Goal: Transaction & Acquisition: Purchase product/service

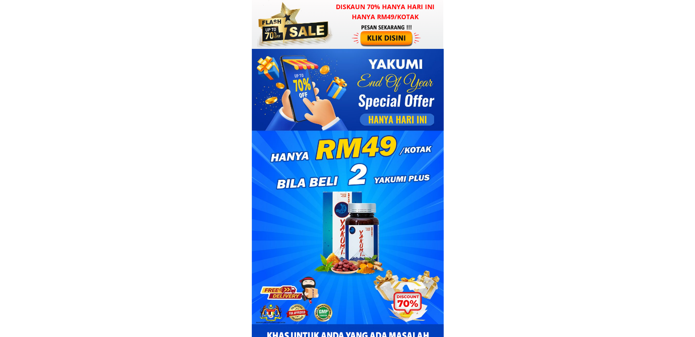
click at [363, 33] on div at bounding box center [387, 35] width 71 height 23
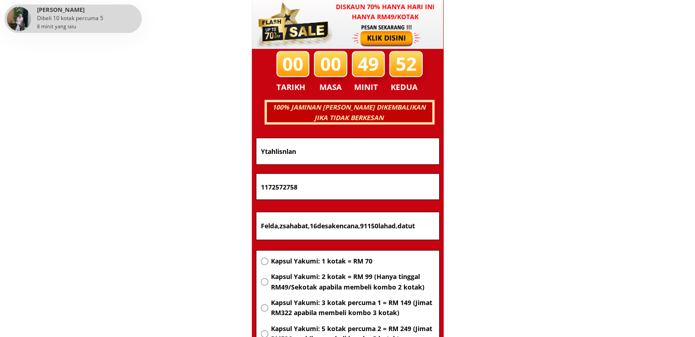
scroll to position [5853, 0]
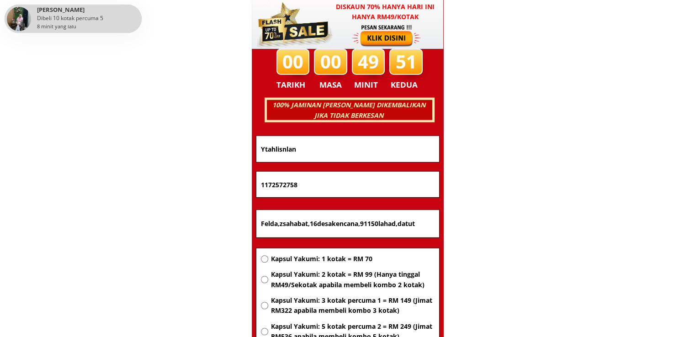
drag, startPoint x: 318, startPoint y: 185, endPoint x: 148, endPoint y: 198, distance: 170.0
paste input "0172629803"
type input "0172629803"
drag, startPoint x: 339, startPoint y: 139, endPoint x: 117, endPoint y: 156, distance: 223.1
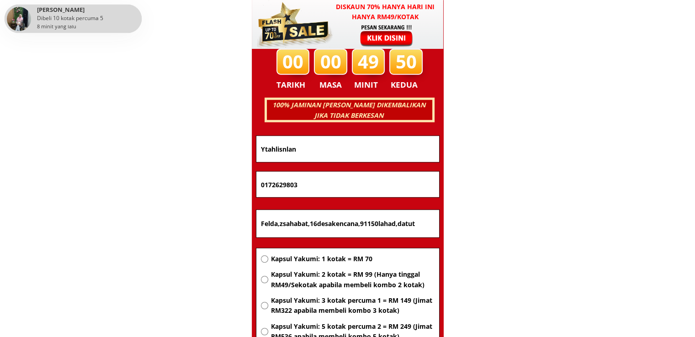
paste input "[PERSON_NAME]"
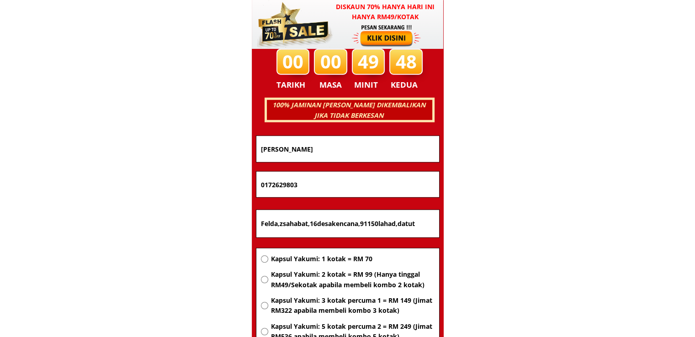
type input "[PERSON_NAME]"
click at [376, 224] on input "Felda,zsahabat,16desakencana,91150lahad,datut" at bounding box center [348, 223] width 178 height 27
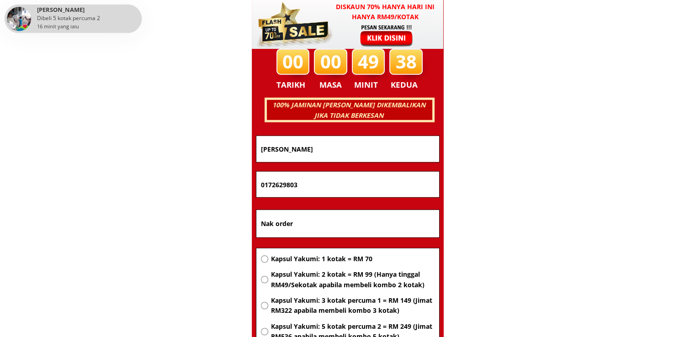
type input "Nak order"
click at [369, 274] on span "Kapsul Yakumi: 2 kotak = RM 99 (Hanya tinggal RM49/Sekotak apabila membeli komb…" at bounding box center [352, 280] width 164 height 21
radio input "true"
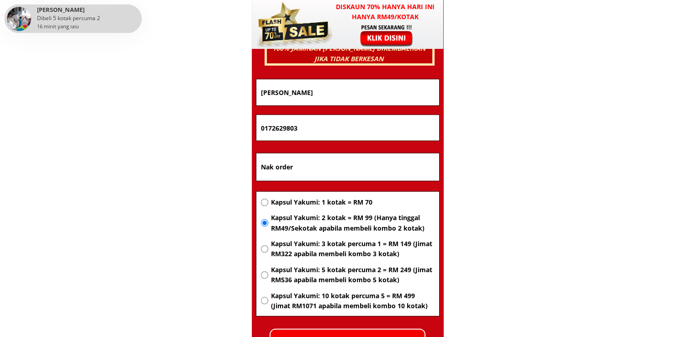
scroll to position [5990, 0]
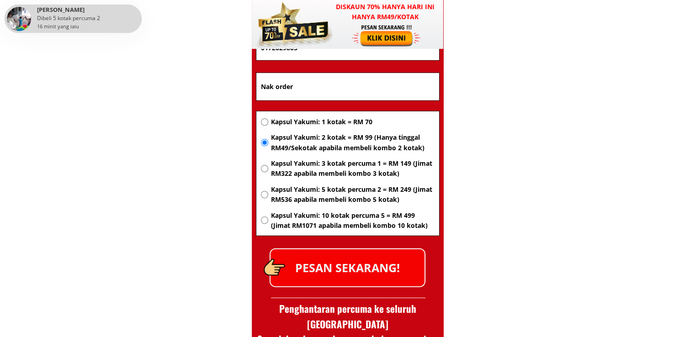
click at [369, 274] on p "PESAN SEKARANG!" at bounding box center [347, 267] width 154 height 37
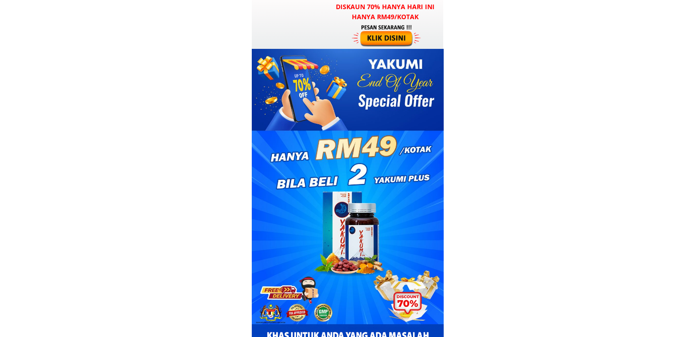
scroll to position [5990, 0]
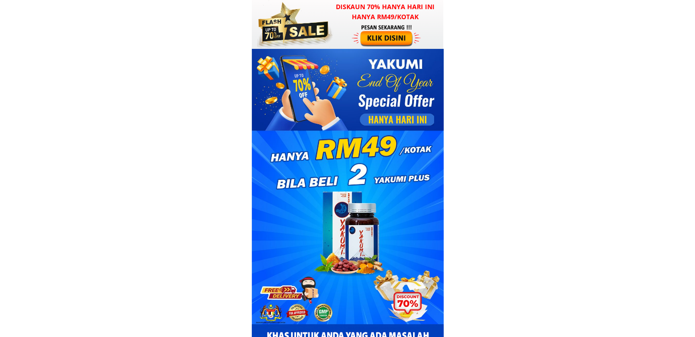
click at [367, 35] on div at bounding box center [387, 35] width 71 height 23
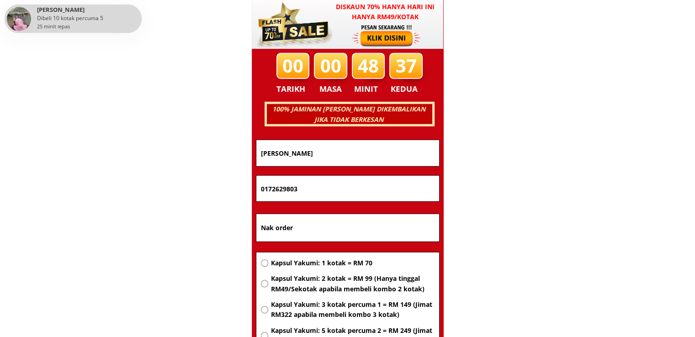
scroll to position [5853, 0]
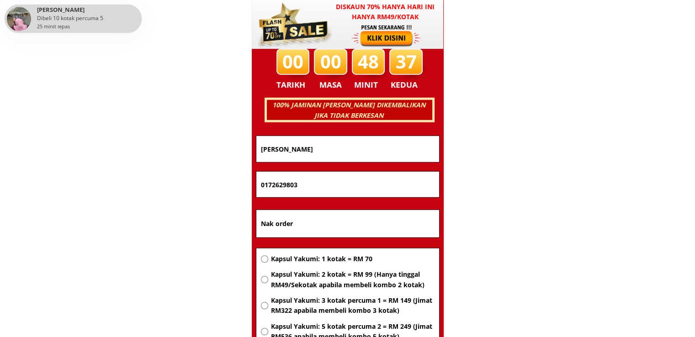
drag, startPoint x: 344, startPoint y: 148, endPoint x: 132, endPoint y: 143, distance: 212.0
paste input "HEONG YIT FATT"
type input "CHEONG YIT FATT"
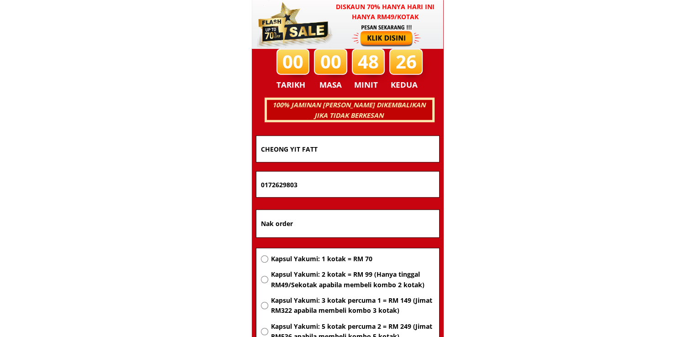
drag, startPoint x: 192, startPoint y: 181, endPoint x: 164, endPoint y: 182, distance: 27.4
paste input "124289112"
type input "01124289112"
drag, startPoint x: 263, startPoint y: 218, endPoint x: 138, endPoint y: 218, distance: 124.7
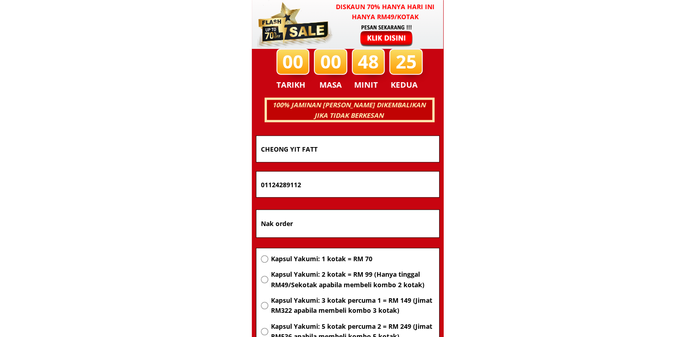
paste input "148 TAMAN INTAN JERANTUT PAHANG 27000 JERANTUT"
type input "148 TAMAN INTAN JERANTUT PAHANG 27000 JERANTUT"
click at [291, 280] on span "Kapsul Yakumi: 2 kotak = RM 99 (Hanya tinggal RM49/Sekotak apabila membeli komb…" at bounding box center [352, 280] width 164 height 21
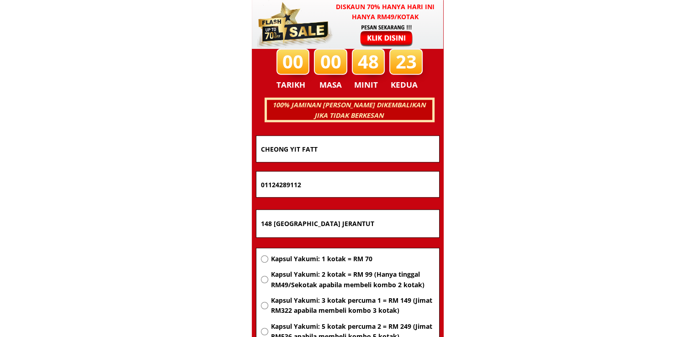
radio input "true"
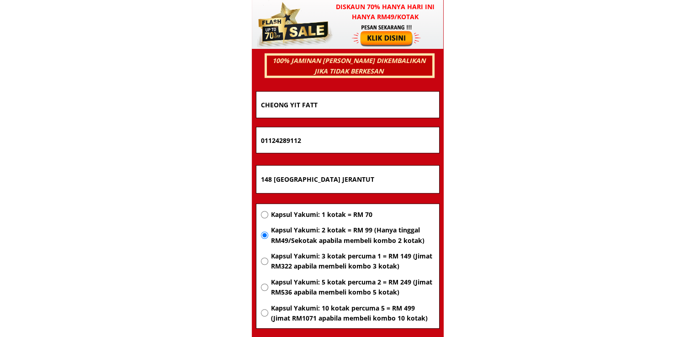
scroll to position [5944, 0]
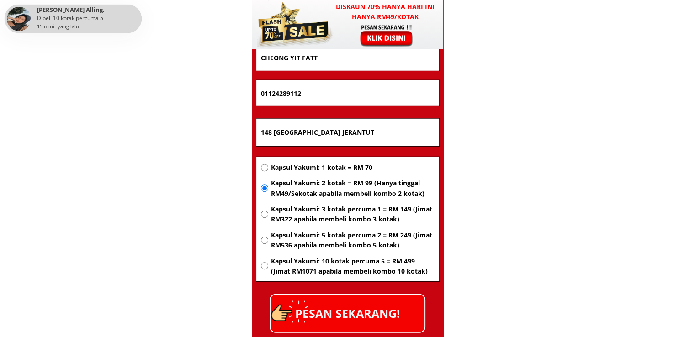
click at [372, 302] on p "PESAN SEKARANG!" at bounding box center [347, 313] width 154 height 37
